Goal: Find specific page/section: Find specific page/section

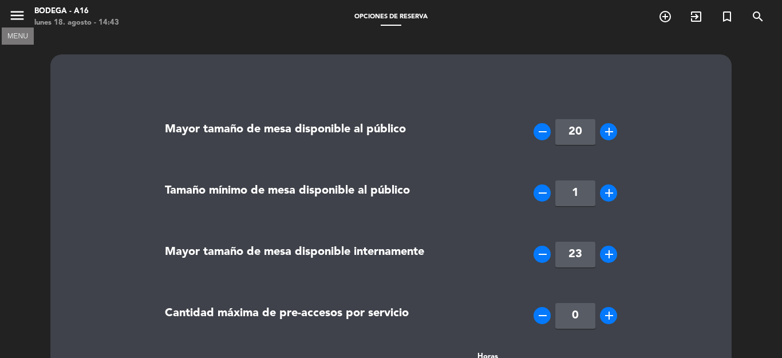
click at [22, 21] on icon "menu" at bounding box center [17, 15] width 17 height 17
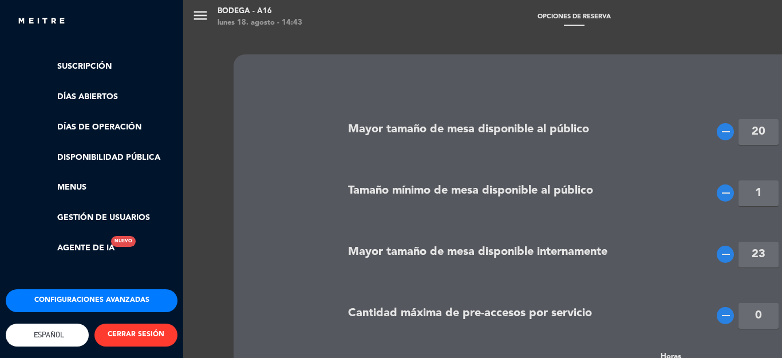
scroll to position [231, 0]
click at [81, 289] on button "Configuraciones avanzadas" at bounding box center [92, 300] width 172 height 23
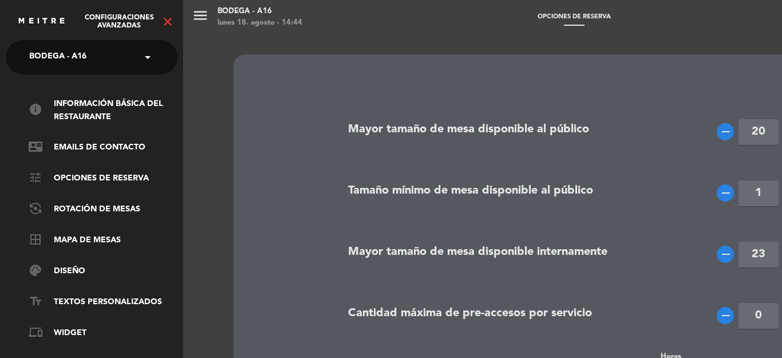
drag, startPoint x: 124, startPoint y: 220, endPoint x: 171, endPoint y: 76, distance: 151.6
click at [171, 76] on div "info Información básica del restaurante contact_mail Emails de Contacto tune Op…" at bounding box center [91, 285] width 189 height 423
click at [6, 282] on ul "info Información básica del restaurante contact_mail Emails de Contacto tune Op…" at bounding box center [89, 280] width 172 height 366
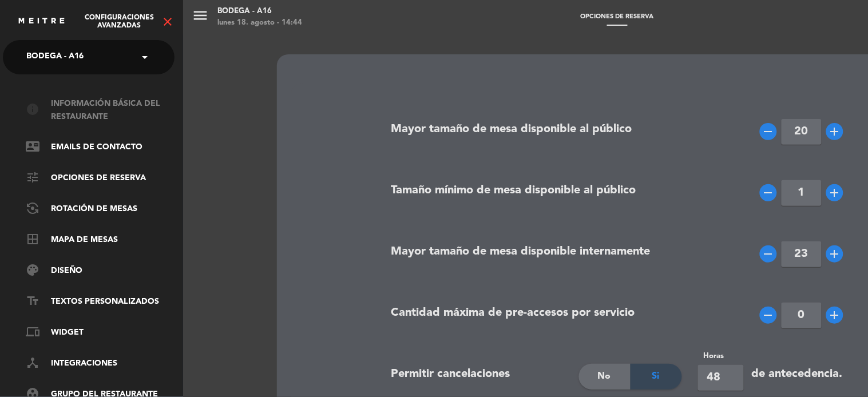
drag, startPoint x: 180, startPoint y: 185, endPoint x: 157, endPoint y: 114, distance: 74.2
click at [157, 114] on div "info Información básica del restaurante contact_mail Emails de Contacto tune Op…" at bounding box center [88, 285] width 189 height 423
click at [351, 40] on div "menu Bodega - A16 [DATE] 18. agosto - 14:44 Opciones de reserva add_circle_outl…" at bounding box center [617, 198] width 868 height 397
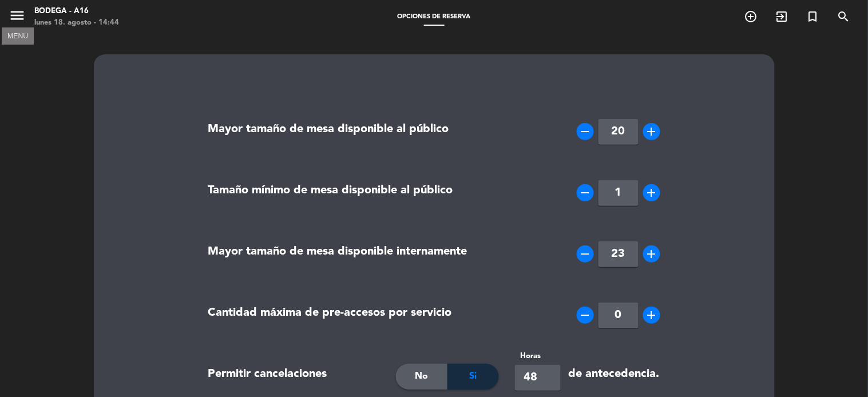
click at [12, 19] on icon "menu" at bounding box center [17, 15] width 17 height 17
